Goal: Transaction & Acquisition: Purchase product/service

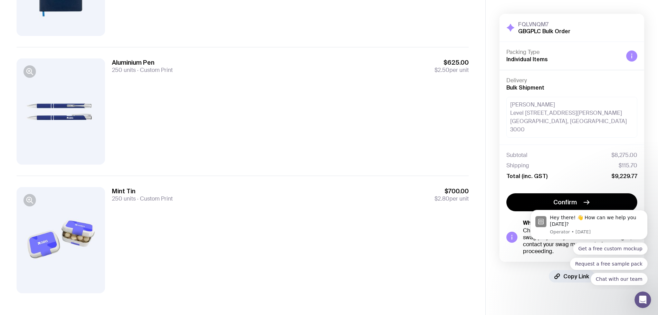
scroll to position [411, 0]
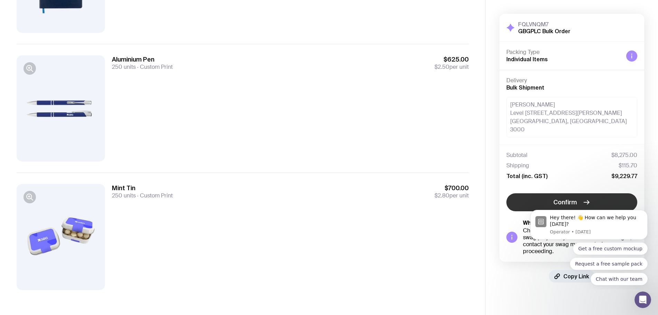
click at [546, 193] on button "Confirm" at bounding box center [571, 202] width 131 height 18
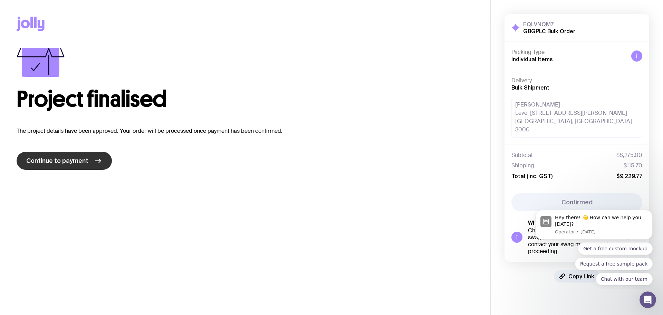
click at [102, 163] on link "Continue to payment" at bounding box center [64, 161] width 95 height 18
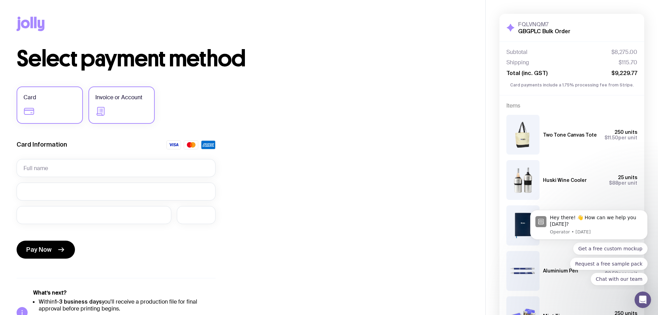
click at [110, 110] on label "Invoice or Account" at bounding box center [121, 104] width 66 height 37
click at [0, 0] on input "Invoice or Account" at bounding box center [0, 0] width 0 height 0
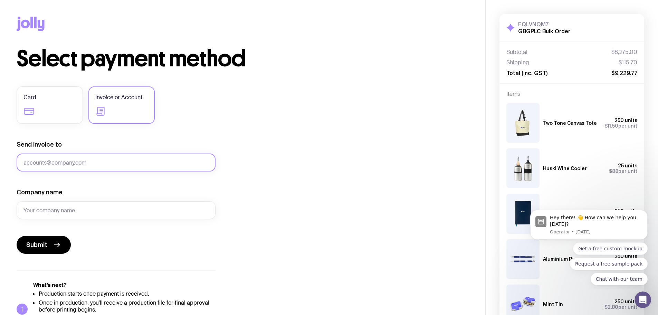
click at [158, 161] on input "Send invoice to" at bounding box center [116, 162] width 199 height 18
type input "[PERSON_NAME][EMAIL_ADDRESS][PERSON_NAME][DOMAIN_NAME]"
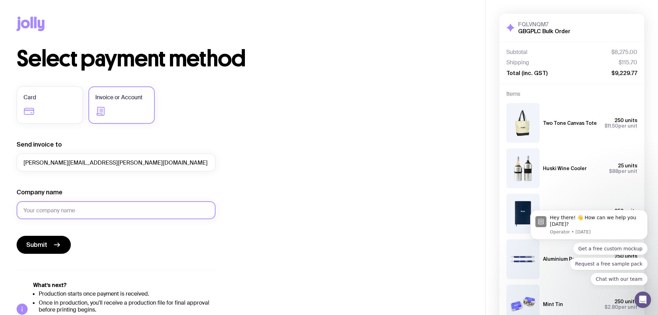
click at [74, 212] on input "Company name" at bounding box center [116, 210] width 199 height 18
type input "GBG [GEOGRAPHIC_DATA]"
click at [57, 245] on icon "submit" at bounding box center [57, 244] width 8 height 8
